Goal: Find specific page/section: Find specific page/section

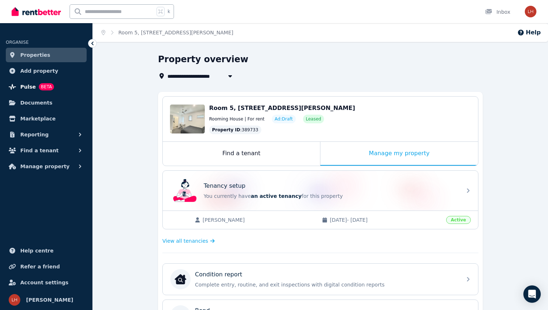
click at [53, 87] on link "Pulse BETA" at bounding box center [46, 87] width 81 height 14
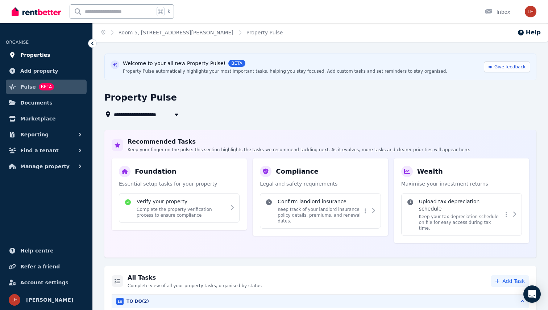
click at [43, 51] on span "Properties" at bounding box center [35, 55] width 30 height 9
